Goal: Contribute content: Add original content to the website for others to see

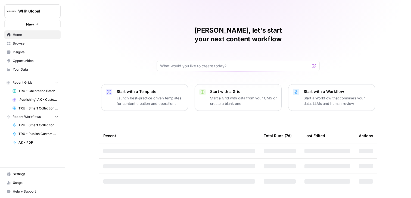
click at [36, 14] on span "WHP Global" at bounding box center [34, 10] width 33 height 5
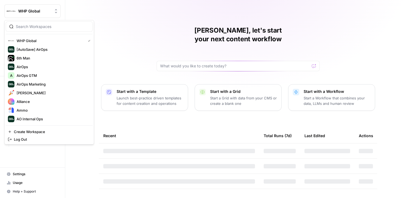
click at [39, 30] on div at bounding box center [49, 26] width 87 height 10
type input "big"
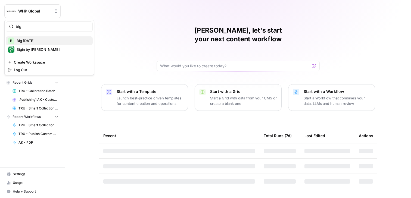
click at [34, 43] on span "Big Wednesday" at bounding box center [53, 40] width 72 height 5
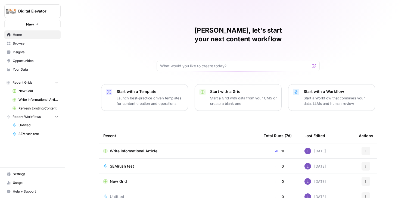
click at [37, 43] on span "Browse" at bounding box center [35, 43] width 45 height 5
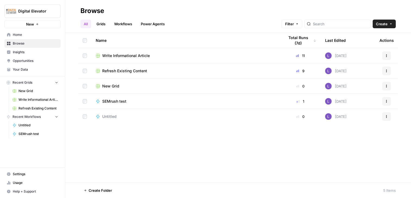
click at [101, 23] on link "Grids" at bounding box center [100, 24] width 15 height 9
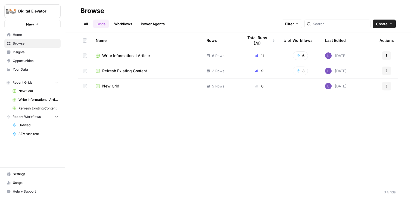
click at [89, 24] on link "All" at bounding box center [85, 24] width 11 height 9
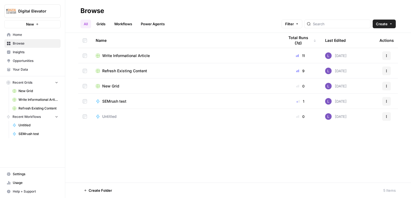
click at [85, 51] on td at bounding box center [84, 55] width 13 height 15
click at [82, 75] on td at bounding box center [84, 70] width 13 height 15
click at [112, 190] on span "Create Folder from Selection" at bounding box center [108, 190] width 49 height 5
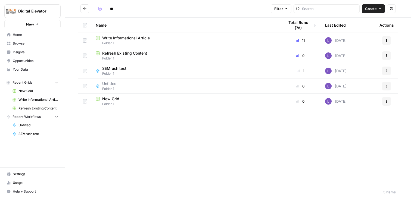
type input "*"
type input "******"
click at [20, 48] on link "Insights" at bounding box center [32, 52] width 56 height 9
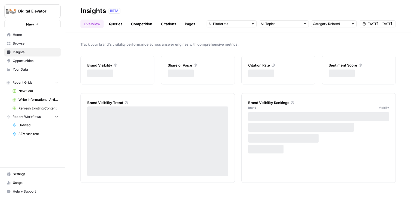
click at [27, 57] on link "Opportunities" at bounding box center [32, 60] width 56 height 9
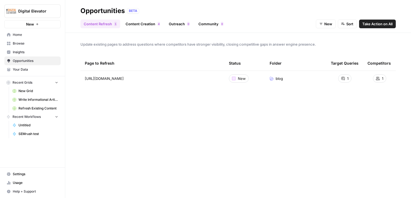
click at [33, 51] on span "Insights" at bounding box center [35, 52] width 45 height 5
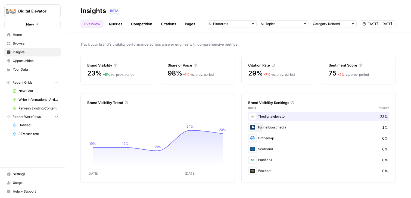
click at [120, 24] on link "Queries" at bounding box center [116, 24] width 20 height 9
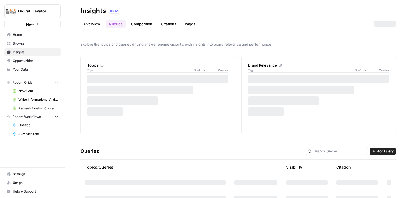
click at [36, 60] on span "Opportunities" at bounding box center [35, 60] width 45 height 5
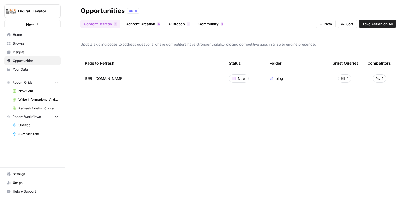
click at [369, 23] on span "Take Action on All" at bounding box center [377, 23] width 30 height 5
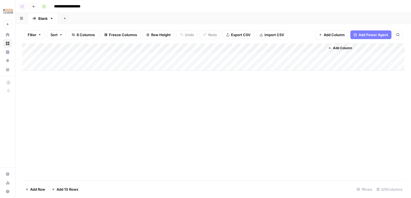
click at [212, 58] on div "Add Column" at bounding box center [213, 56] width 382 height 27
click at [34, 4] on button "Go back" at bounding box center [33, 6] width 7 height 7
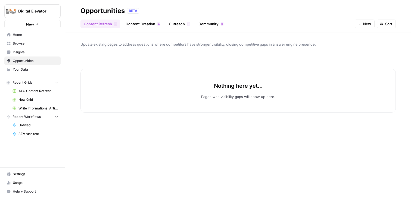
click at [29, 181] on span "Usage" at bounding box center [35, 182] width 45 height 5
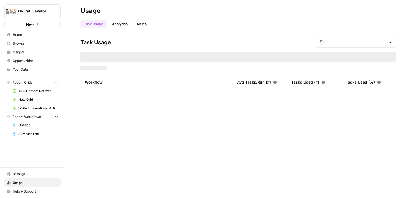
type input "September Tasks"
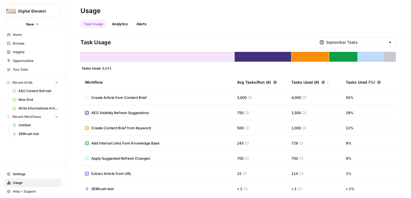
click at [36, 70] on span "Your Data" at bounding box center [35, 69] width 45 height 5
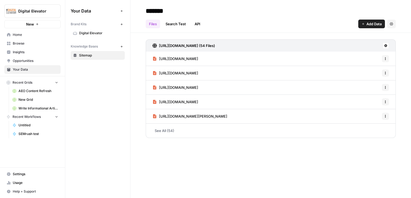
click at [23, 172] on span "Settings" at bounding box center [35, 174] width 45 height 5
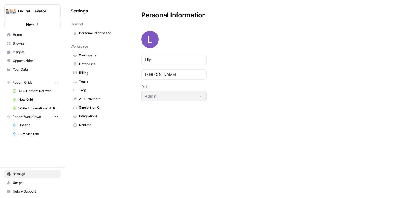
click at [85, 83] on span "Team" at bounding box center [100, 81] width 43 height 5
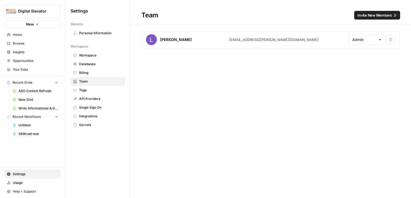
click at [31, 60] on span "Opportunities" at bounding box center [35, 60] width 45 height 5
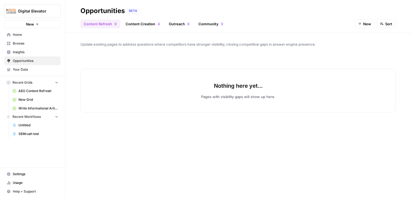
click at [152, 24] on link "Content Creation 4" at bounding box center [142, 24] width 41 height 9
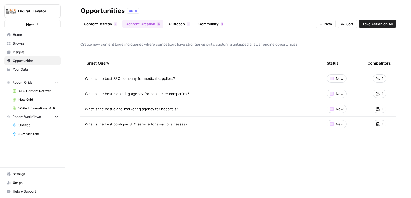
click at [382, 25] on span "Take Action on All" at bounding box center [377, 23] width 30 height 5
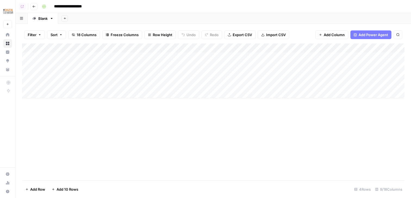
click at [221, 56] on div "Add Column" at bounding box center [213, 70] width 382 height 55
click at [221, 68] on div "Add Column" at bounding box center [213, 70] width 382 height 55
click at [221, 76] on div "Add Column" at bounding box center [213, 70] width 382 height 55
click at [221, 83] on div "Add Column" at bounding box center [213, 70] width 382 height 55
click at [36, 4] on button "Go back" at bounding box center [33, 6] width 7 height 7
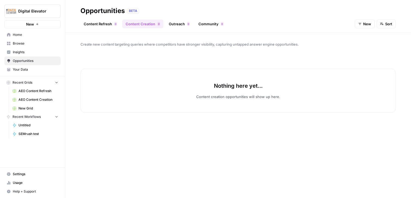
click at [182, 18] on div "Content Refresh 0 Content Creation 0 Outreach 0 Community 0 New Sort" at bounding box center [237, 21] width 315 height 13
click at [182, 21] on link "Outreach 0" at bounding box center [178, 24] width 27 height 9
click at [362, 21] on button "New" at bounding box center [364, 24] width 20 height 9
click at [364, 55] on button "In Progress" at bounding box center [370, 52] width 26 height 8
click at [368, 29] on header "Opportunities BETA Content Refresh 0 Content Creation 0 Outreach 0 Community 0 …" at bounding box center [237, 16] width 345 height 33
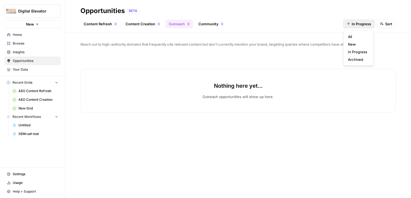
click at [366, 27] on button "In Progress" at bounding box center [358, 24] width 31 height 9
click at [364, 57] on span "Archived" at bounding box center [357, 59] width 19 height 5
click at [141, 25] on link "Content Creation 0" at bounding box center [142, 24] width 41 height 9
click at [365, 25] on span "New" at bounding box center [367, 23] width 8 height 5
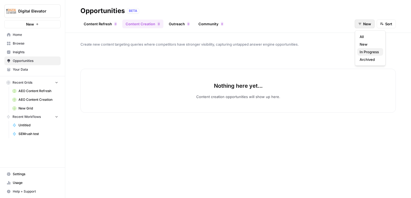
click at [362, 51] on span "In Progress" at bounding box center [368, 51] width 19 height 5
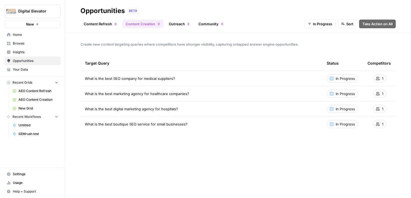
click at [202, 25] on link "Community 0" at bounding box center [211, 24] width 32 height 9
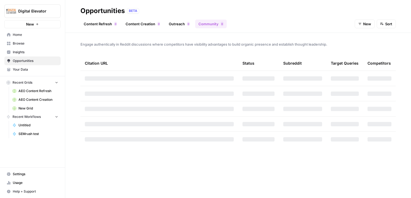
click at [179, 24] on link "Outreach 0" at bounding box center [178, 24] width 27 height 9
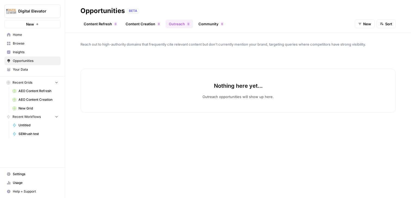
click at [377, 28] on header "Opportunities BETA Content Refresh 0 Content Creation 0 Outreach 0 Community 0 …" at bounding box center [237, 16] width 345 height 33
click at [368, 28] on button "New" at bounding box center [364, 24] width 20 height 9
click at [368, 43] on span "New" at bounding box center [368, 44] width 19 height 5
click at [363, 24] on span "New" at bounding box center [367, 23] width 8 height 5
click at [363, 37] on span "All" at bounding box center [368, 36] width 19 height 5
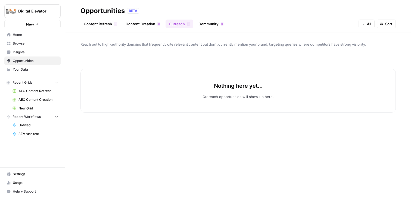
click at [221, 24] on div "0" at bounding box center [222, 24] width 3 height 4
click at [362, 21] on button "New" at bounding box center [364, 24] width 20 height 9
click at [365, 50] on span "In Progress" at bounding box center [368, 51] width 19 height 5
click at [102, 24] on link "Content Refresh 0" at bounding box center [100, 24] width 40 height 9
click at [362, 27] on button "New" at bounding box center [364, 24] width 20 height 9
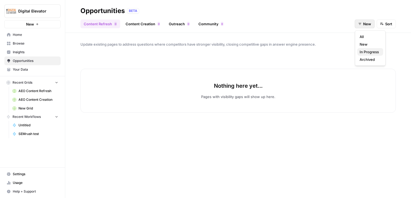
click at [362, 54] on span "In Progress" at bounding box center [368, 51] width 19 height 5
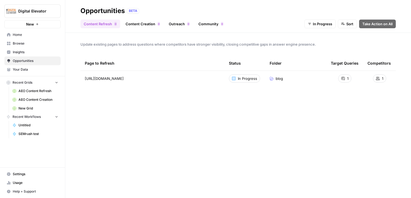
click at [149, 20] on link "Content Creation 0" at bounding box center [142, 24] width 41 height 9
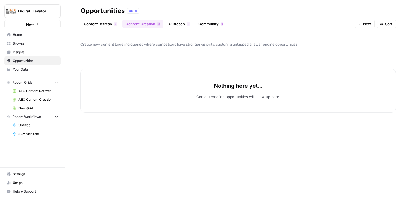
click at [182, 22] on link "Outreach 0" at bounding box center [178, 24] width 27 height 9
click at [210, 22] on link "Community 0" at bounding box center [211, 24] width 32 height 9
click at [175, 23] on link "Outreach 0" at bounding box center [178, 24] width 27 height 9
click at [364, 27] on button "New" at bounding box center [364, 24] width 20 height 9
click at [364, 53] on span "In Progress" at bounding box center [368, 51] width 19 height 5
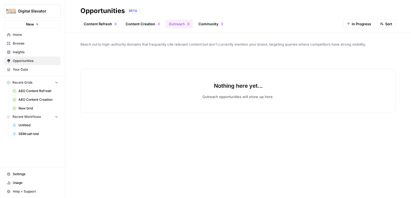
click at [40, 90] on span "AEO Content Refresh" at bounding box center [38, 91] width 40 height 5
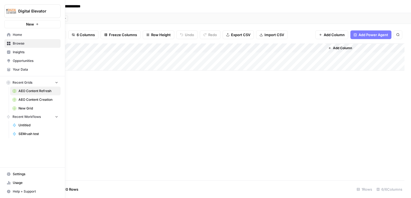
click at [35, 99] on span "AEO Content Creation" at bounding box center [38, 99] width 40 height 5
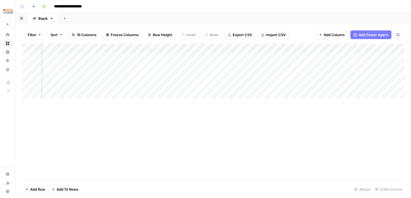
scroll to position [0, 20]
click at [293, 75] on div "Add Column" at bounding box center [213, 70] width 382 height 55
click at [300, 64] on div "Add Column" at bounding box center [213, 70] width 382 height 55
click at [307, 54] on div "Add Column" at bounding box center [213, 70] width 382 height 55
click at [306, 73] on div "Add Column" at bounding box center [213, 70] width 382 height 55
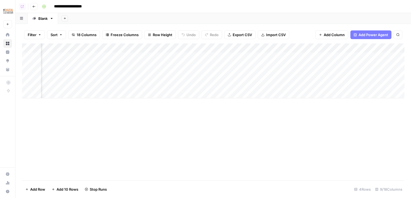
scroll to position [0, 93]
click at [240, 58] on div "Add Column" at bounding box center [213, 70] width 382 height 55
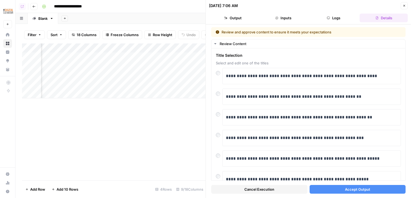
click at [356, 184] on div "Cancel Execution Accept Output" at bounding box center [308, 188] width 194 height 15
click at [356, 187] on span "Accept Output" at bounding box center [357, 189] width 25 height 5
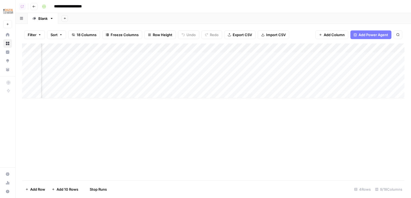
click at [206, 67] on div "Add Column" at bounding box center [213, 70] width 382 height 55
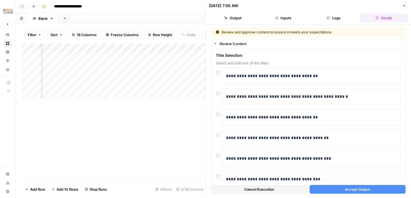
click at [346, 187] on span "Accept Output" at bounding box center [357, 189] width 25 height 5
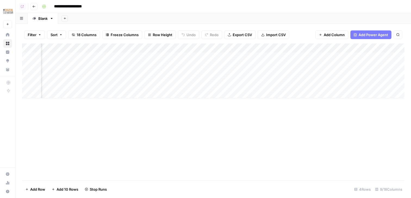
click at [205, 76] on div "Add Column" at bounding box center [213, 70] width 382 height 55
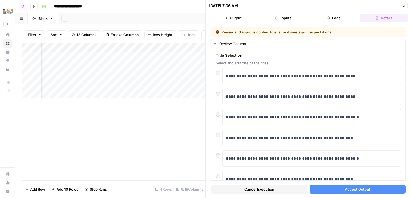
click at [363, 193] on button "Accept Output" at bounding box center [357, 189] width 96 height 9
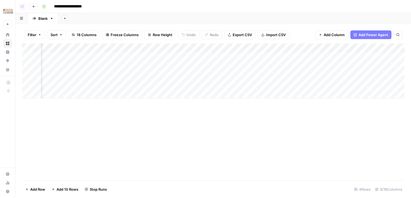
click at [226, 82] on div "Add Column" at bounding box center [213, 70] width 382 height 55
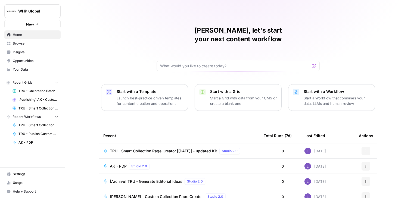
click at [39, 11] on span "WHP Global" at bounding box center [34, 10] width 33 height 5
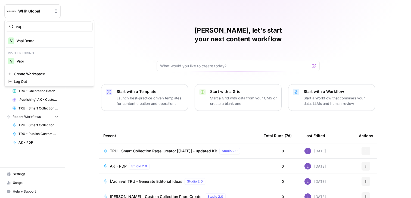
type input "vapi"
click at [44, 44] on div "V Vapi Demo" at bounding box center [49, 40] width 83 height 7
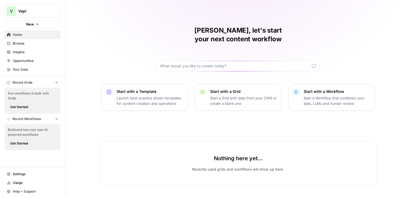
click at [23, 176] on span "Settings" at bounding box center [35, 174] width 45 height 5
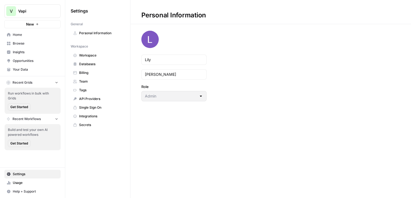
click at [92, 53] on span "Workspace" at bounding box center [100, 55] width 43 height 5
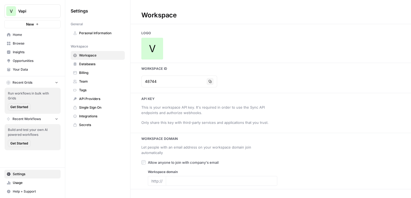
type input "[URL]"
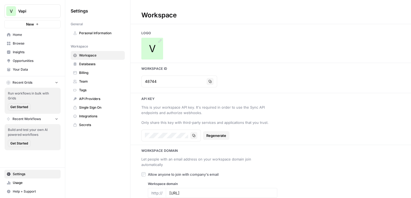
click at [156, 42] on div "V" at bounding box center [152, 49] width 22 height 22
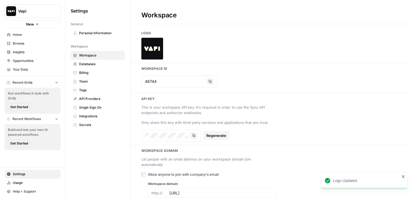
click at [20, 34] on span "Home" at bounding box center [35, 34] width 45 height 5
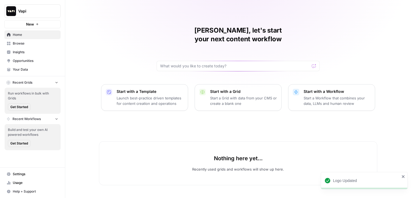
click at [24, 43] on span "Browse" at bounding box center [35, 43] width 45 height 5
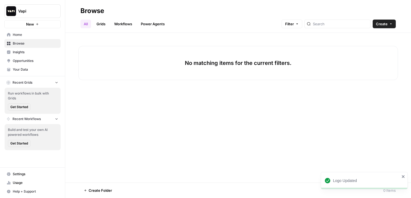
click at [26, 54] on span "Insights" at bounding box center [35, 52] width 45 height 5
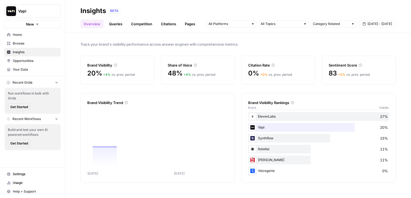
click at [30, 69] on span "Your Data" at bounding box center [35, 69] width 45 height 5
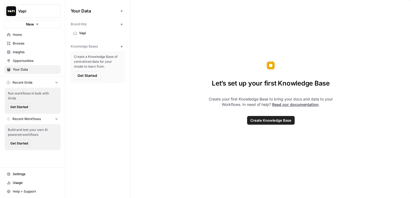
click at [123, 45] on button "New" at bounding box center [121, 46] width 7 height 7
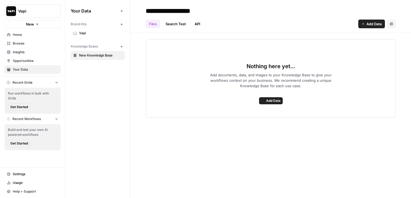
click at [160, 15] on input "**********" at bounding box center [186, 10] width 87 height 11
click at [199, 10] on input "*******" at bounding box center [186, 10] width 87 height 11
click at [199, 12] on input "******" at bounding box center [186, 10] width 87 height 11
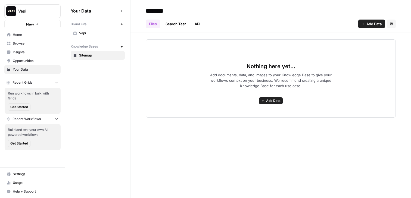
type input "*******"
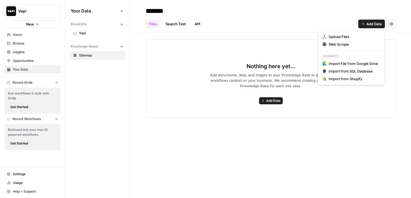
click at [378, 26] on span "Add Data" at bounding box center [373, 23] width 15 height 5
click at [342, 45] on span "Web Scrape" at bounding box center [352, 44] width 49 height 5
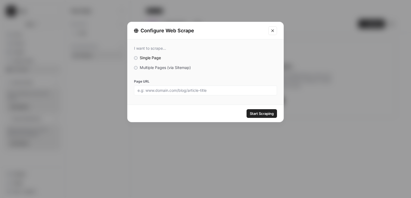
click at [169, 65] on span "Multiple Pages (via Sitemap)" at bounding box center [165, 67] width 51 height 5
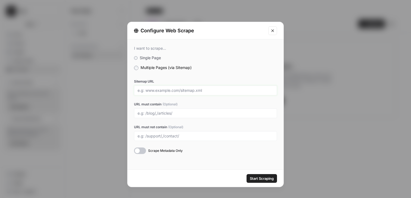
click at [179, 91] on input "Sitemap URL" at bounding box center [205, 90] width 136 height 5
paste input "https://vapi.ai/"
type input "https://vapi.ai/sitemap.xml"
click at [174, 109] on div at bounding box center [205, 113] width 143 height 10
click at [176, 114] on input "URL must contain (Optional)" at bounding box center [205, 113] width 136 height 5
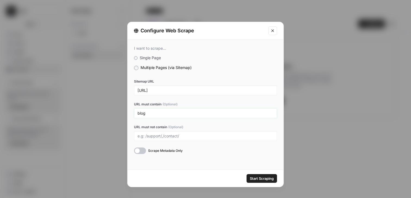
type input "blog"
click at [257, 186] on div "Start Scraping" at bounding box center [205, 178] width 156 height 17
click at [257, 179] on span "Start Scraping" at bounding box center [262, 178] width 24 height 5
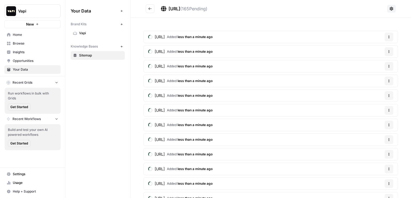
click at [144, 6] on header "https://vapi.ai/sitemap.xml ( 165 Pending)" at bounding box center [270, 9] width 280 height 18
click at [147, 8] on button "Go back" at bounding box center [150, 8] width 9 height 9
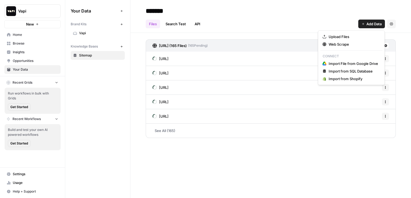
click at [364, 20] on button "Add Data" at bounding box center [371, 24] width 27 height 9
click at [26, 57] on link "Opportunities" at bounding box center [32, 60] width 56 height 9
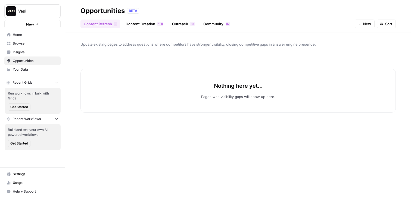
click at [365, 24] on span "New" at bounding box center [367, 23] width 8 height 5
click at [363, 54] on span "In Progress" at bounding box center [368, 51] width 19 height 5
click at [155, 26] on link "Content Creation 0 0 1" at bounding box center [144, 24] width 44 height 9
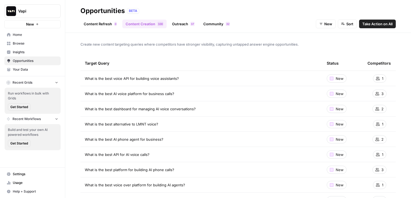
click at [371, 23] on span "Take Action on All" at bounding box center [377, 23] width 30 height 5
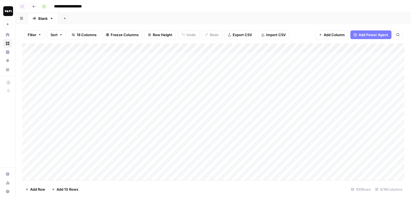
click at [210, 56] on div "Add Column" at bounding box center [213, 111] width 382 height 137
click at [210, 64] on div "Add Column" at bounding box center [213, 111] width 382 height 137
click at [211, 74] on div "Add Column" at bounding box center [213, 111] width 382 height 137
click at [211, 82] on div "Add Column" at bounding box center [213, 111] width 382 height 137
click at [32, 6] on icon "button" at bounding box center [33, 6] width 3 height 3
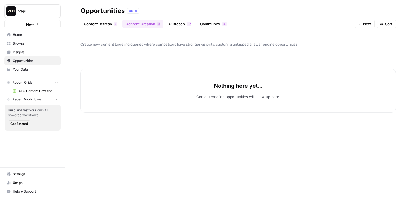
click at [180, 26] on link "Outreach 7 3" at bounding box center [179, 24] width 29 height 9
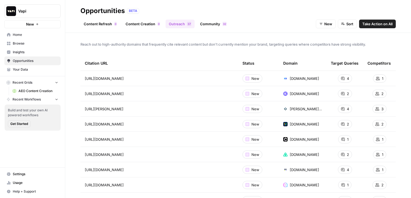
click at [371, 21] on span "Take Action on All" at bounding box center [377, 23] width 30 height 5
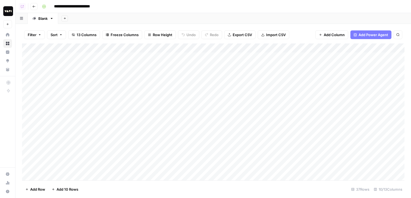
click at [198, 59] on div "Add Column" at bounding box center [213, 111] width 382 height 137
click at [204, 66] on div "Add Column" at bounding box center [213, 111] width 382 height 137
click at [204, 75] on div "Add Column" at bounding box center [213, 111] width 382 height 137
click at [204, 84] on div "Add Column" at bounding box center [213, 111] width 382 height 137
click at [202, 62] on div "Add Column" at bounding box center [213, 111] width 382 height 137
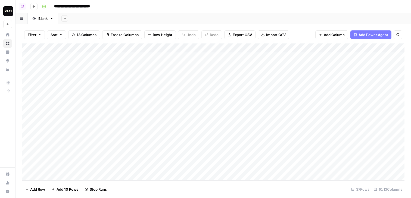
click at [197, 54] on div "Add Column" at bounding box center [213, 111] width 382 height 137
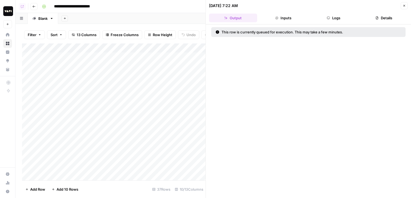
click at [402, 5] on icon "button" at bounding box center [403, 5] width 3 height 3
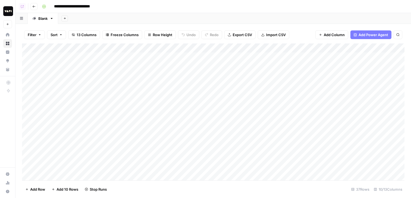
click at [33, 5] on icon "button" at bounding box center [34, 6] width 3 height 2
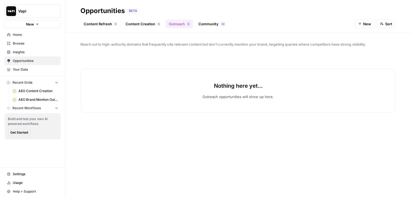
click at [112, 20] on link "Content Refresh 0" at bounding box center [100, 24] width 40 height 9
click at [362, 24] on button "New" at bounding box center [364, 24] width 20 height 9
click at [362, 50] on span "In Progress" at bounding box center [368, 51] width 19 height 5
click at [33, 55] on link "Insights" at bounding box center [32, 52] width 56 height 9
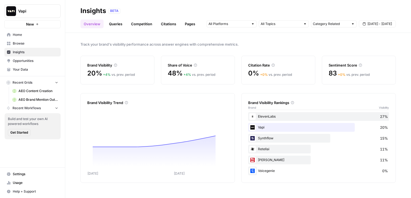
click at [111, 23] on link "Queries" at bounding box center [116, 24] width 20 height 9
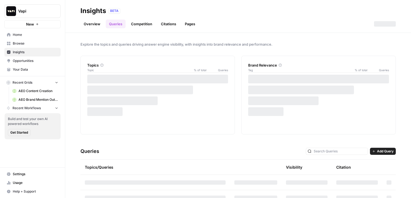
click at [131, 22] on link "Competition" at bounding box center [142, 24] width 28 height 9
